Goal: Find specific page/section: Find specific page/section

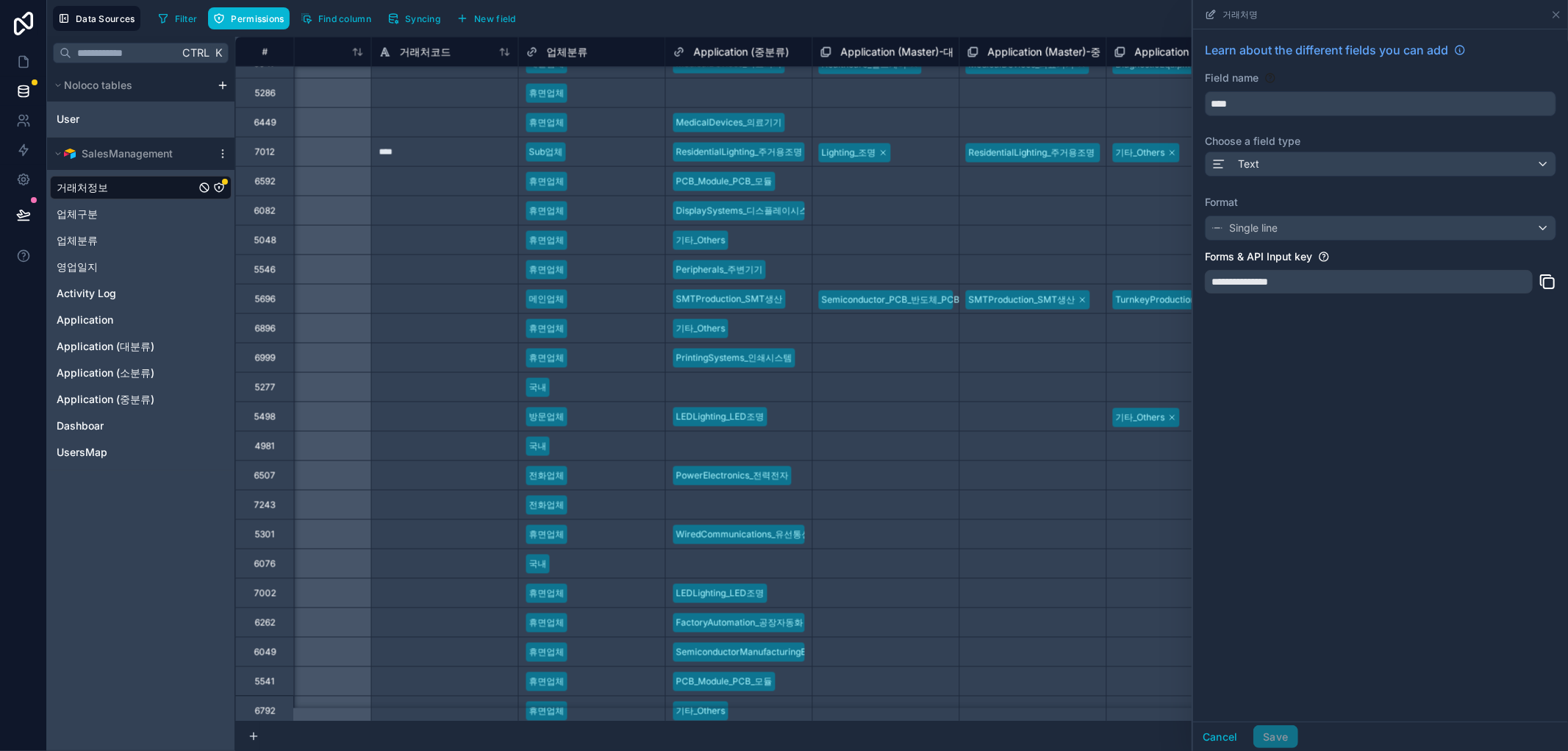
scroll to position [77154, 2714]
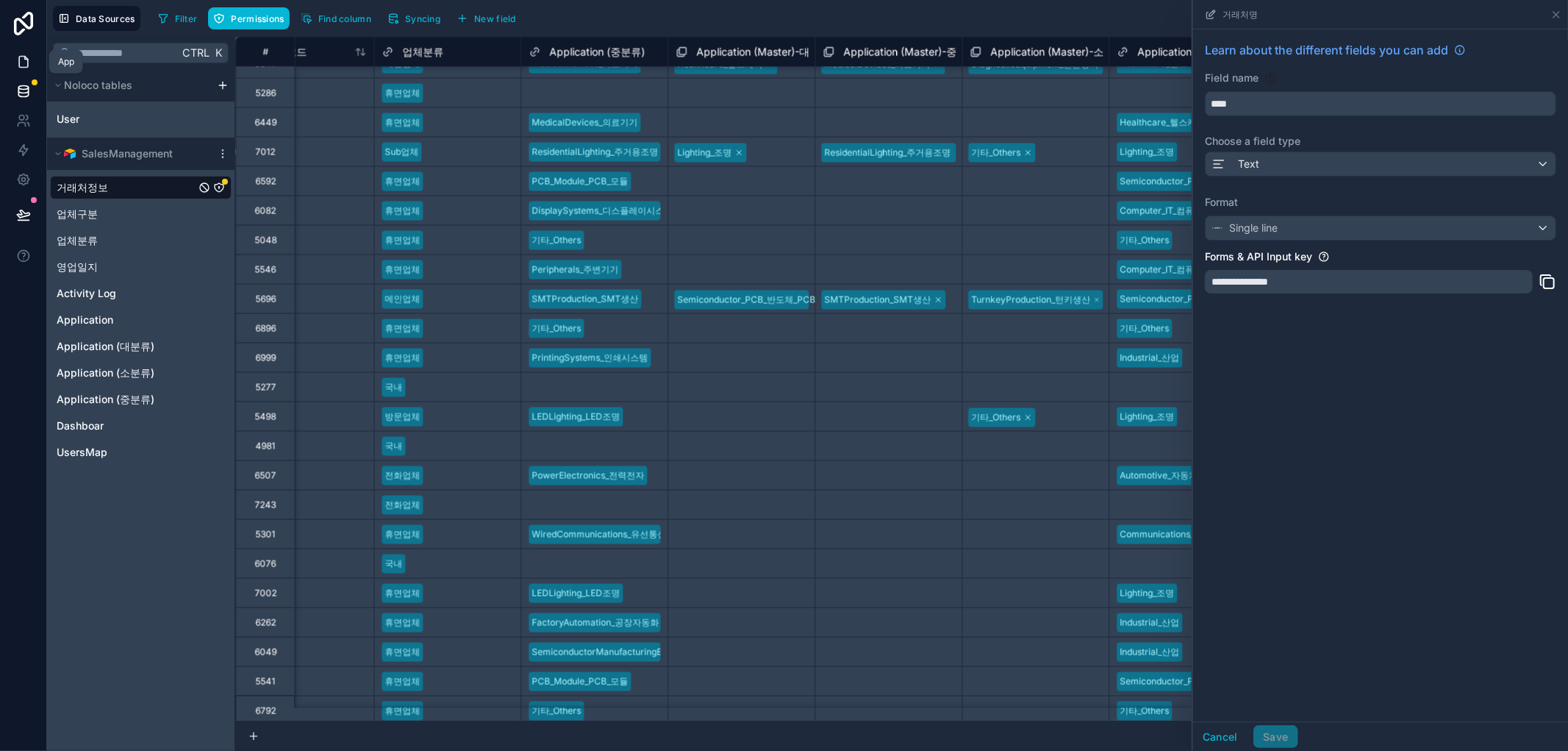
click at [13, 67] on link at bounding box center [23, 61] width 47 height 30
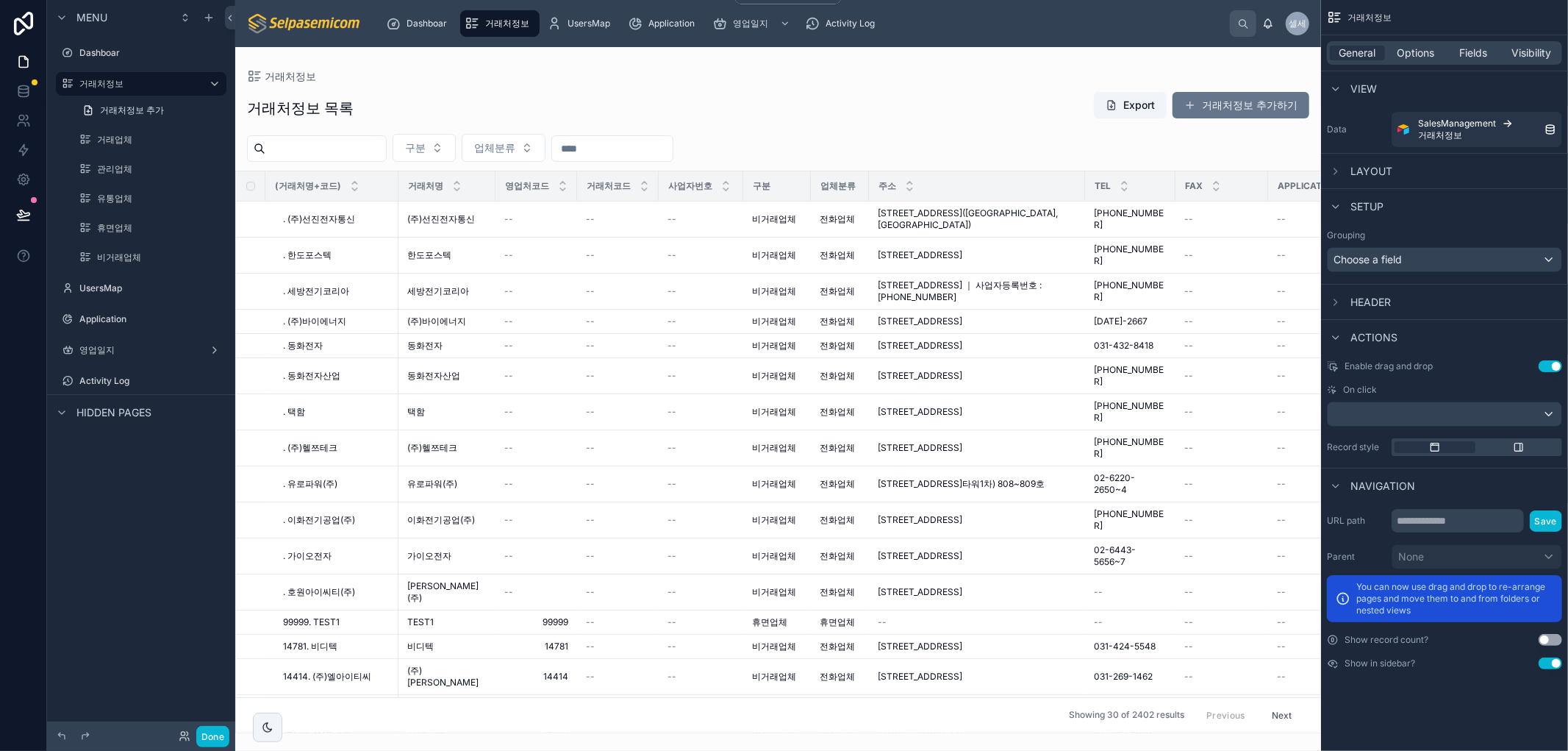
click at [495, 15] on div "거래처정보" at bounding box center [500, 23] width 71 height 23
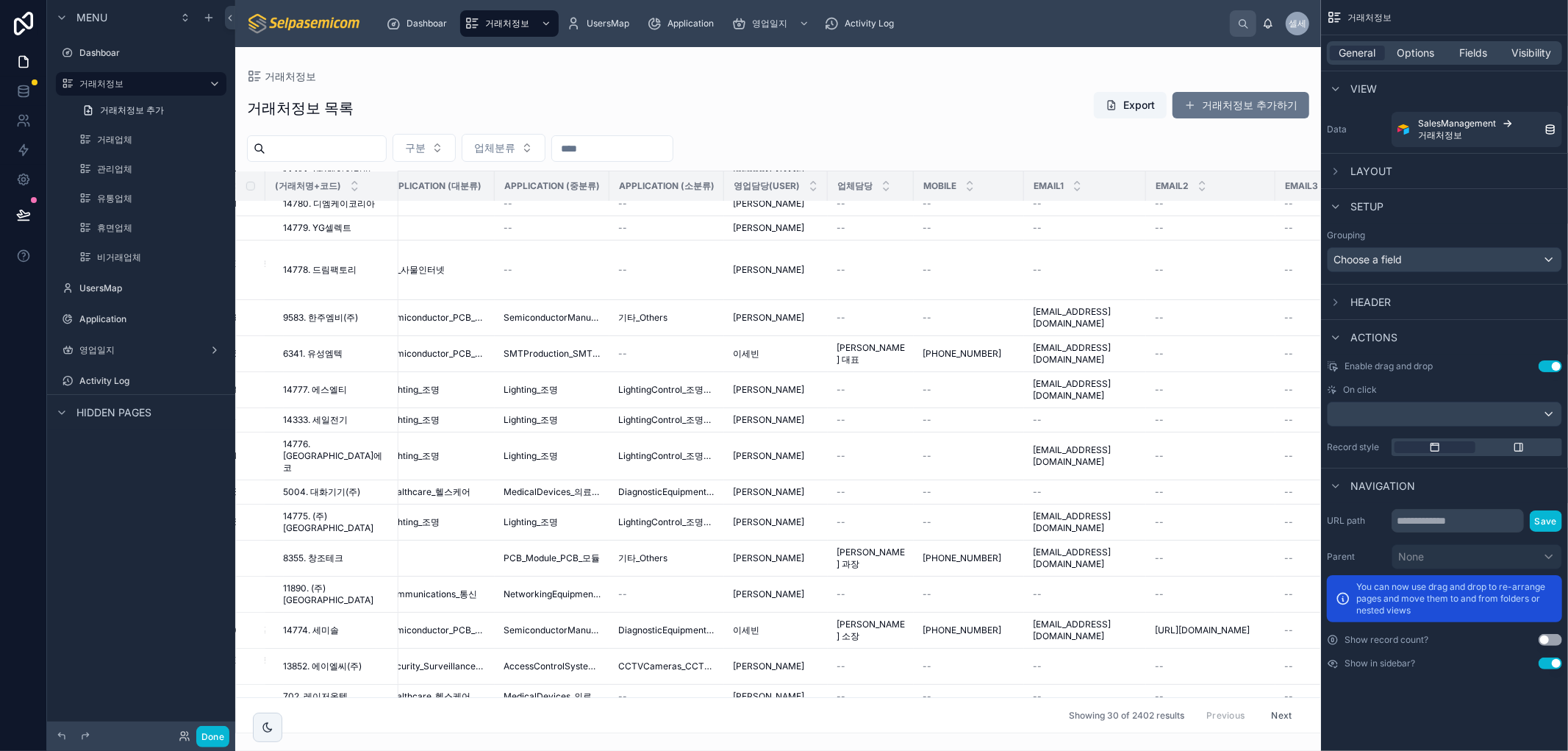
scroll to position [503, 901]
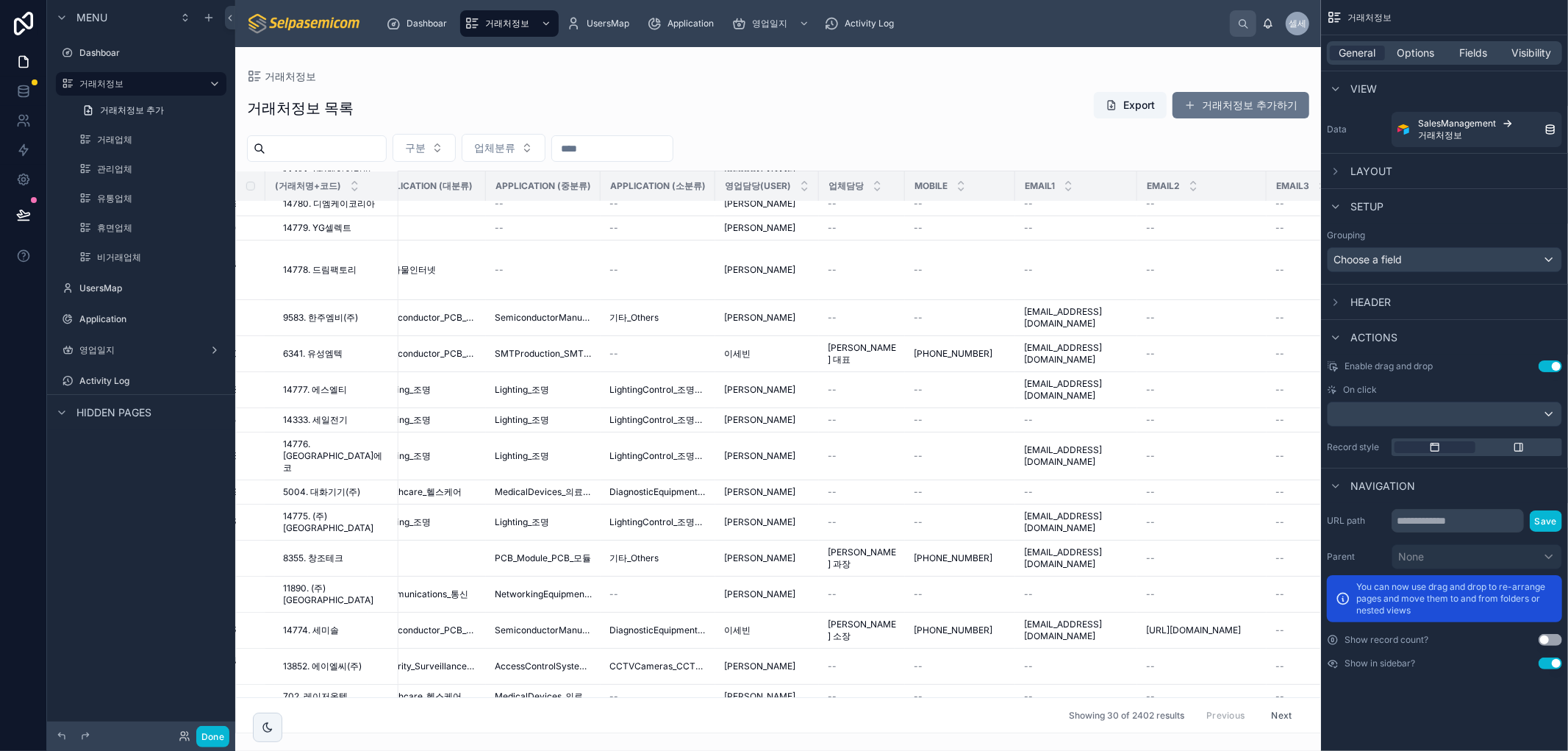
click at [1274, 708] on button "Next" at bounding box center [1281, 715] width 41 height 23
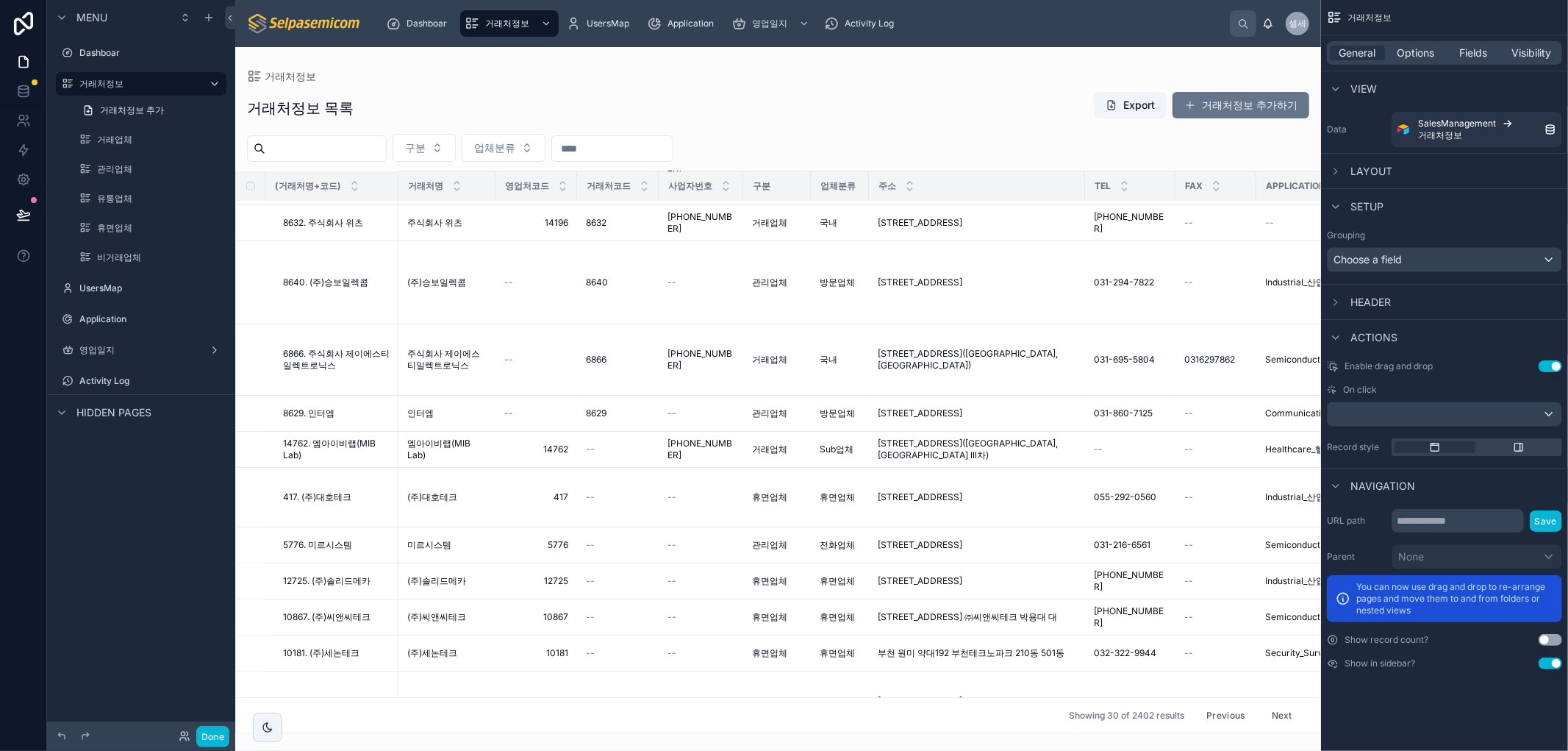
scroll to position [608, 0]
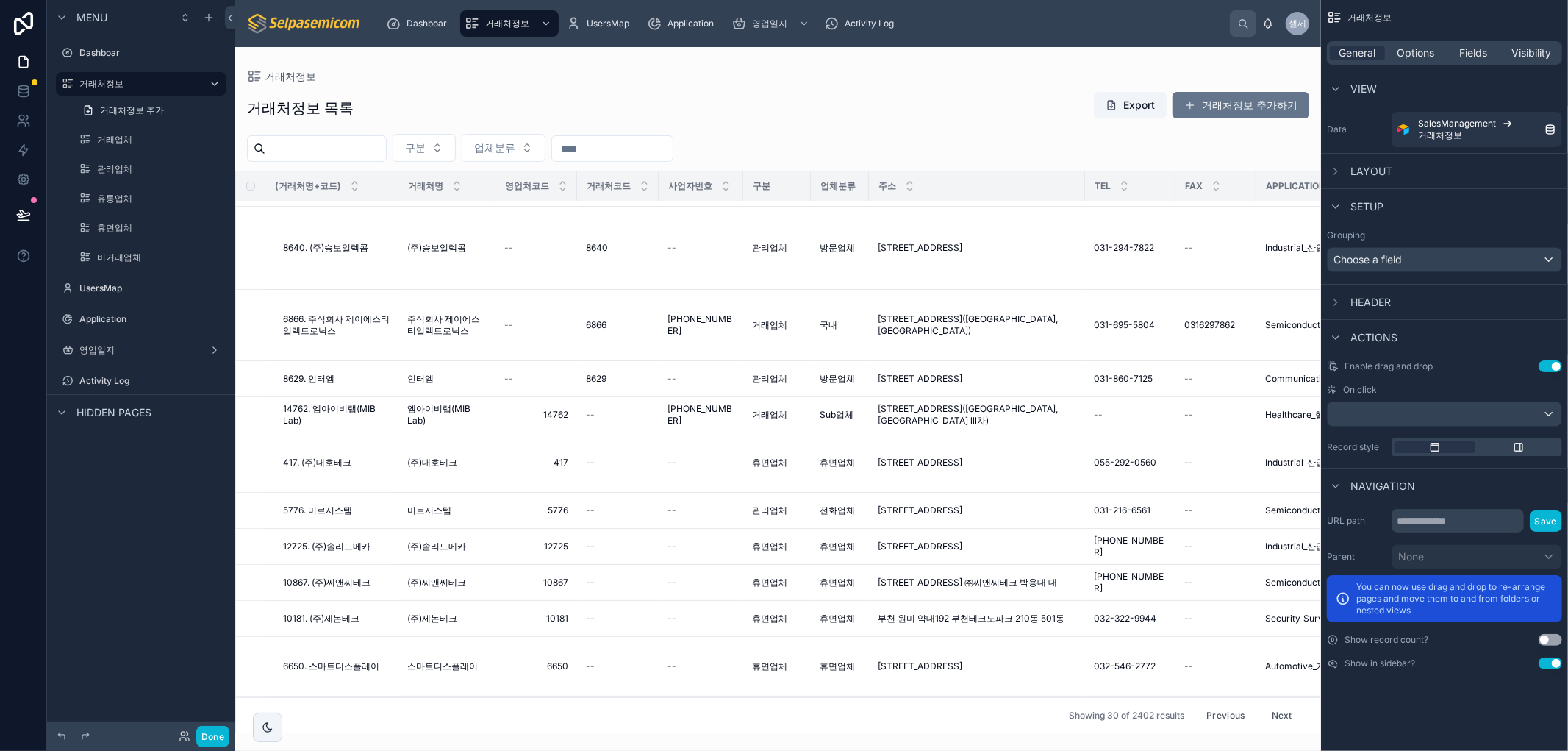
click at [1154, 709] on span "Showing 30 of 2402 results" at bounding box center [1126, 715] width 115 height 12
click at [1215, 704] on button "Previous" at bounding box center [1225, 715] width 59 height 23
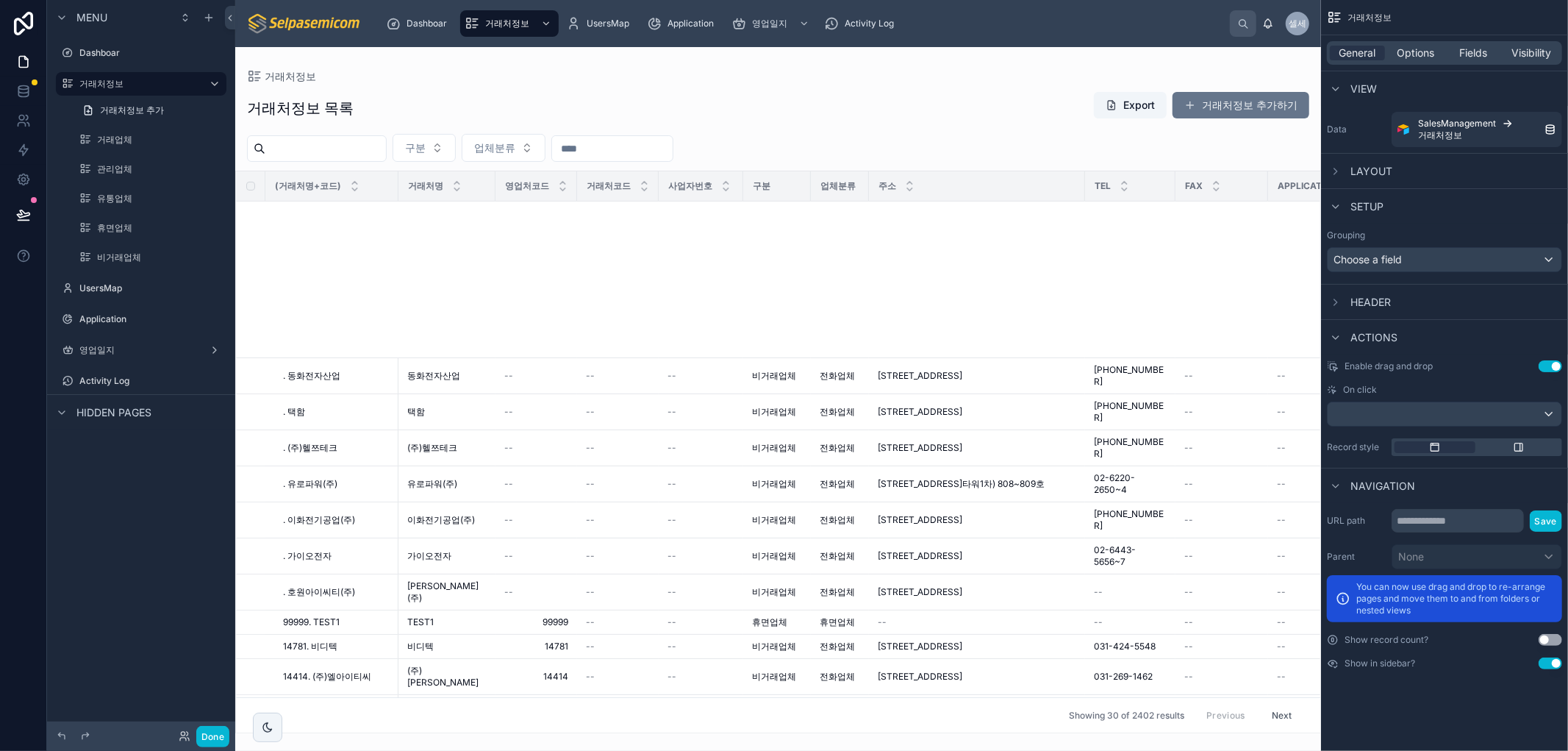
scroll to position [489, 0]
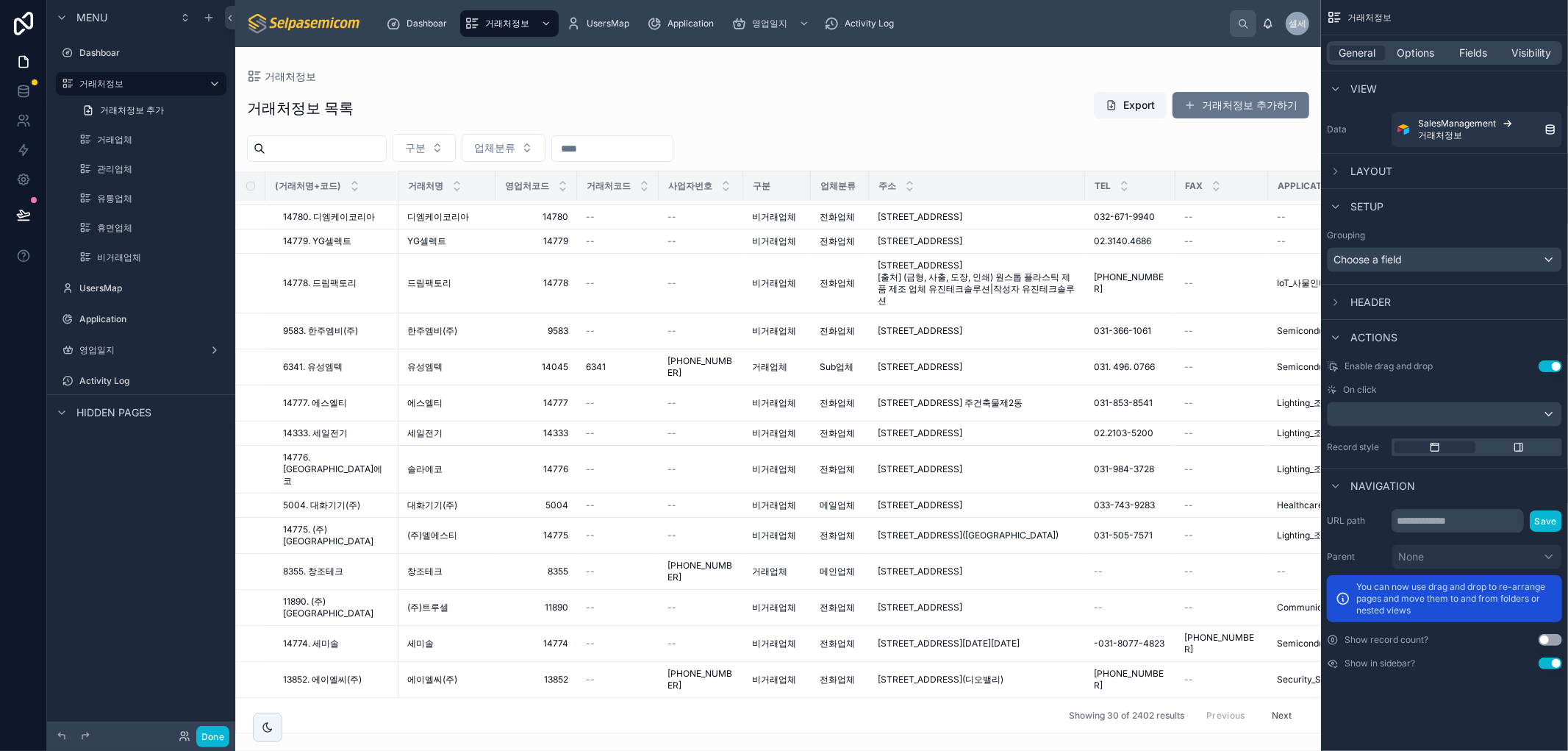
drag, startPoint x: 535, startPoint y: 112, endPoint x: 611, endPoint y: 428, distance: 325.0
click at [532, 113] on div "거래처정보 목록 Export 거래처정보 추가하기" at bounding box center [778, 108] width 1063 height 34
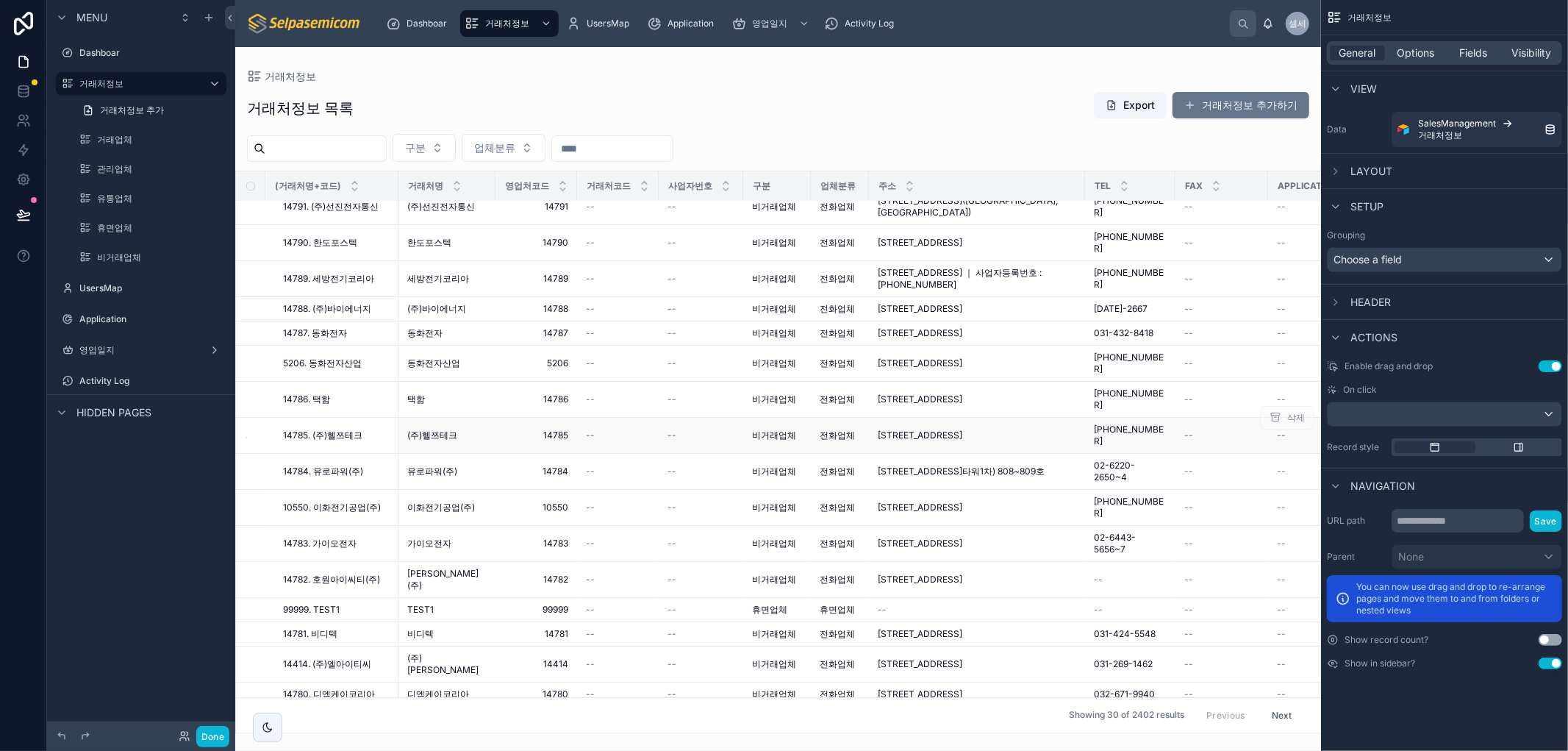
scroll to position [0, 0]
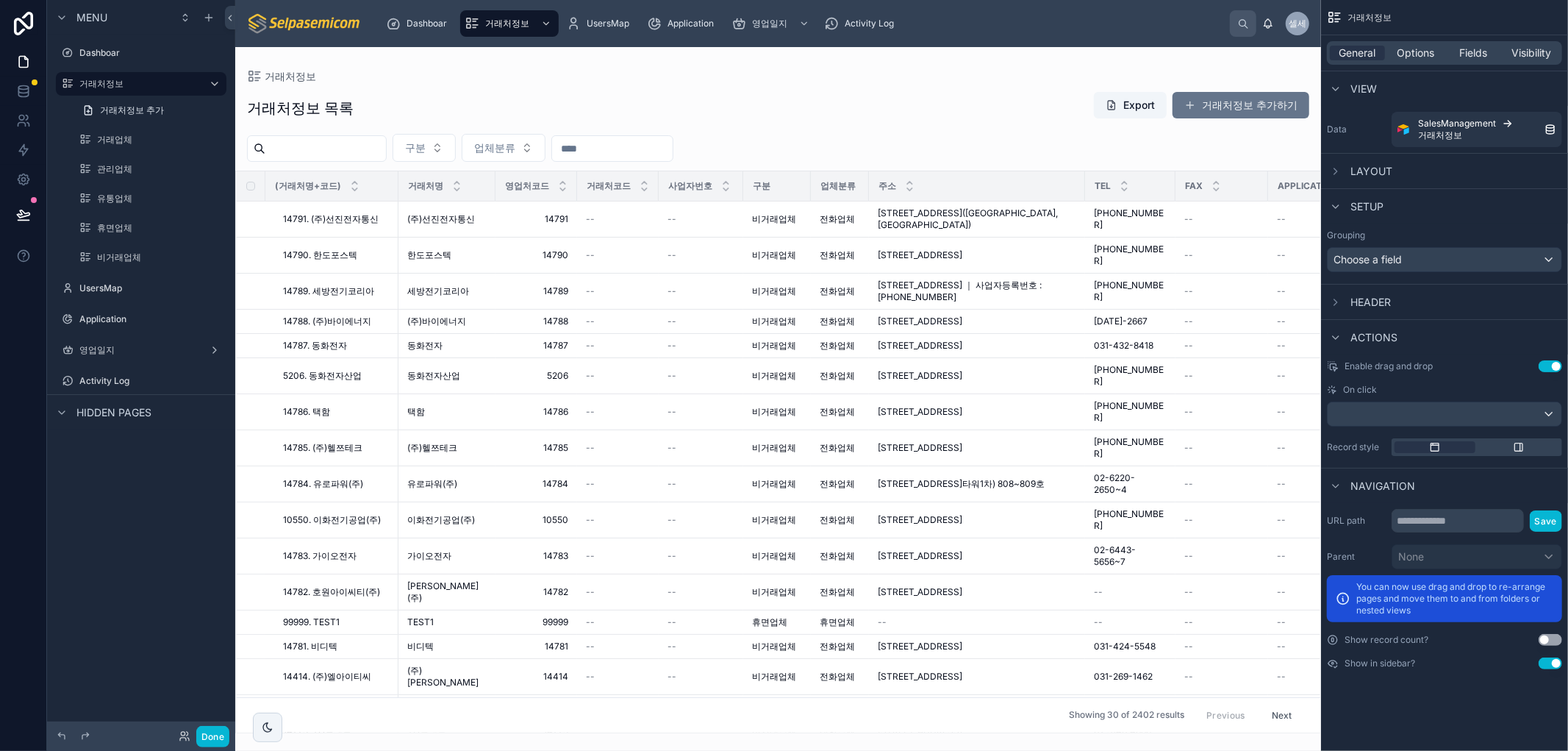
click at [577, 739] on div "거래처정보 거래처정보 목록 Export 거래처정보 추가하기 구분 업체분류 (거래처명+코드) 거래처명 영업처코드 거래처코드 사업자번호 구분 업체…" at bounding box center [778, 398] width 1086 height 704
